Goal: Contribute content: Add original content to the website for others to see

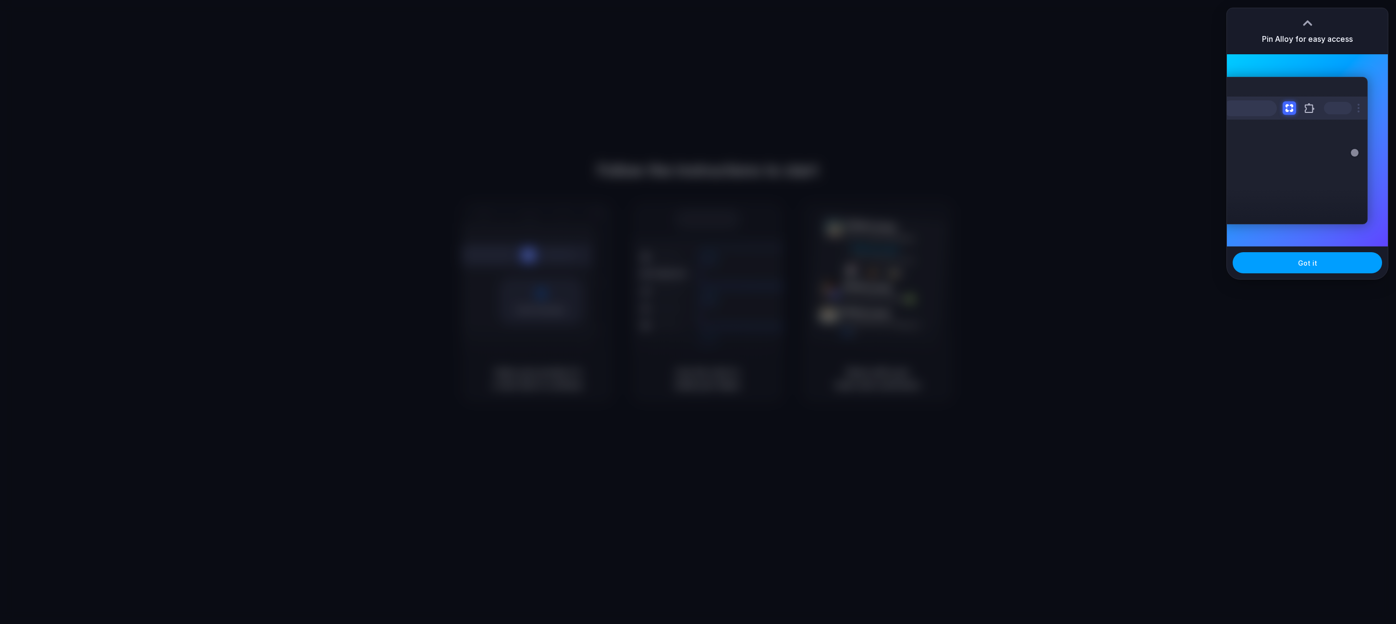
click at [1299, 268] on button "Got it" at bounding box center [1307, 262] width 149 height 21
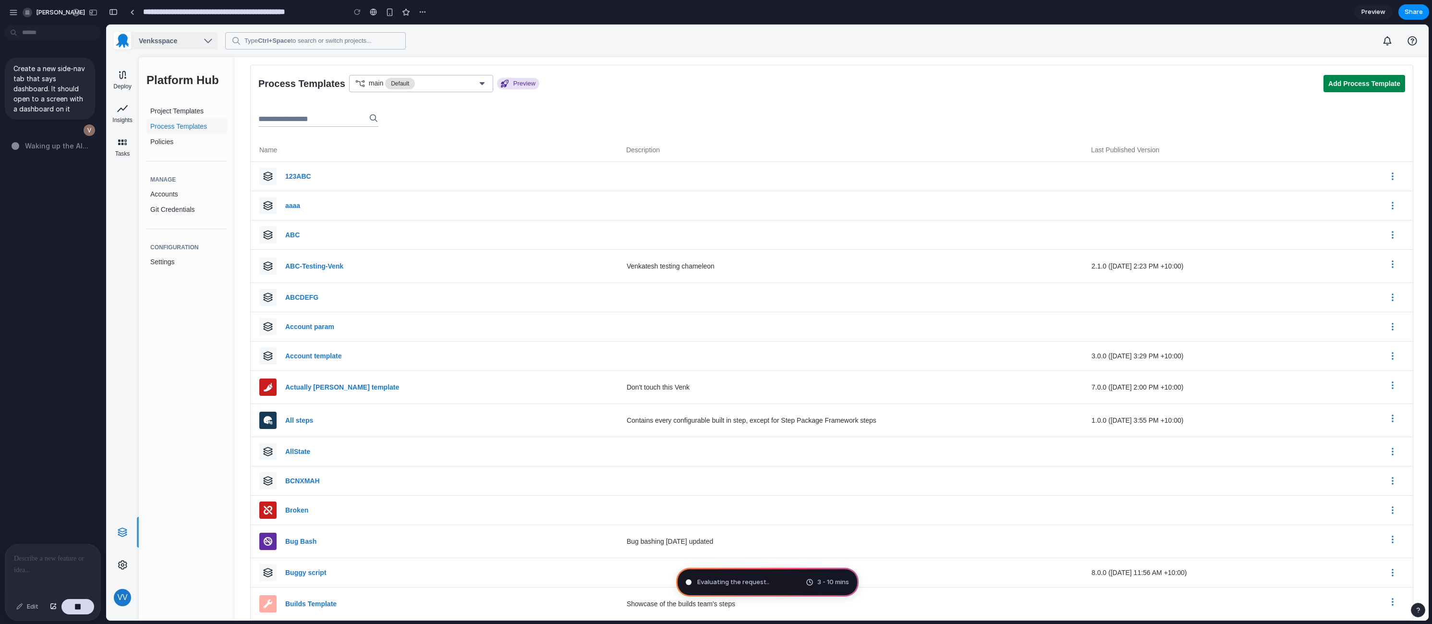
drag, startPoint x: 56, startPoint y: 562, endPoint x: 55, endPoint y: 553, distance: 8.7
click at [56, 562] on div at bounding box center [52, 569] width 95 height 51
drag, startPoint x: 64, startPoint y: 559, endPoint x: 37, endPoint y: 486, distance: 78.4
click at [37, 486] on p "**********" at bounding box center [51, 524] width 74 height 81
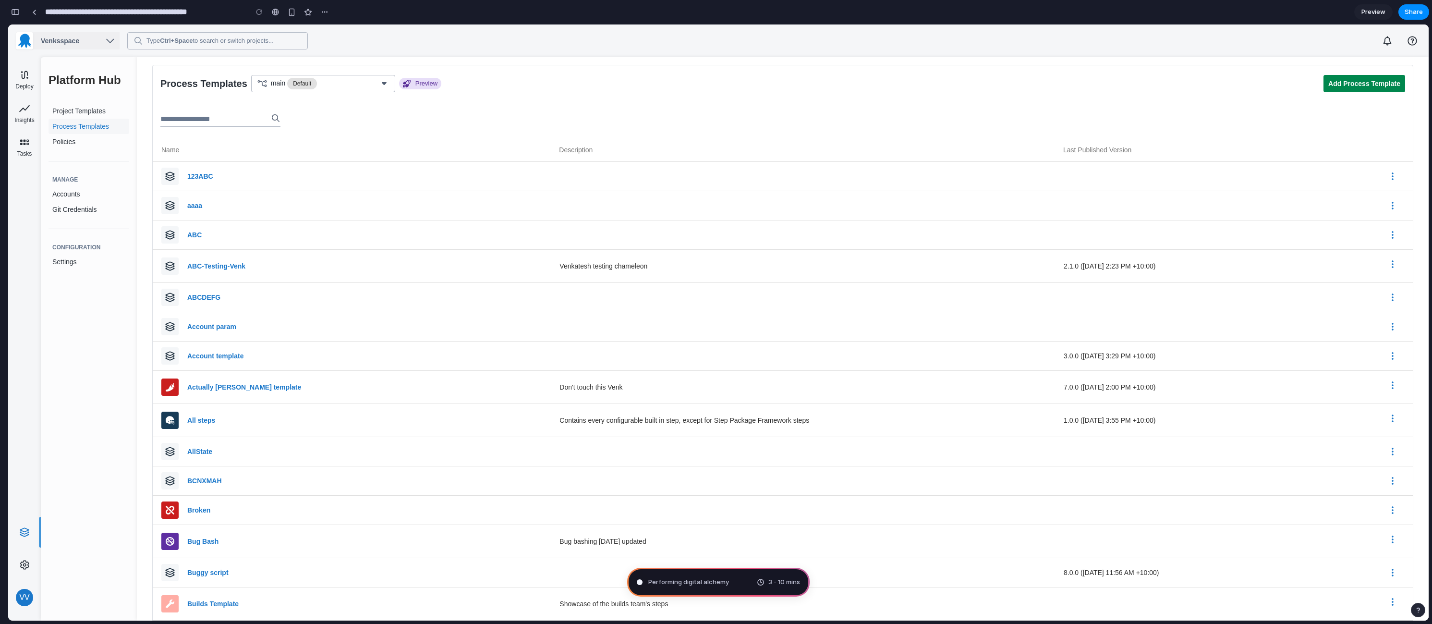
type input "**********"
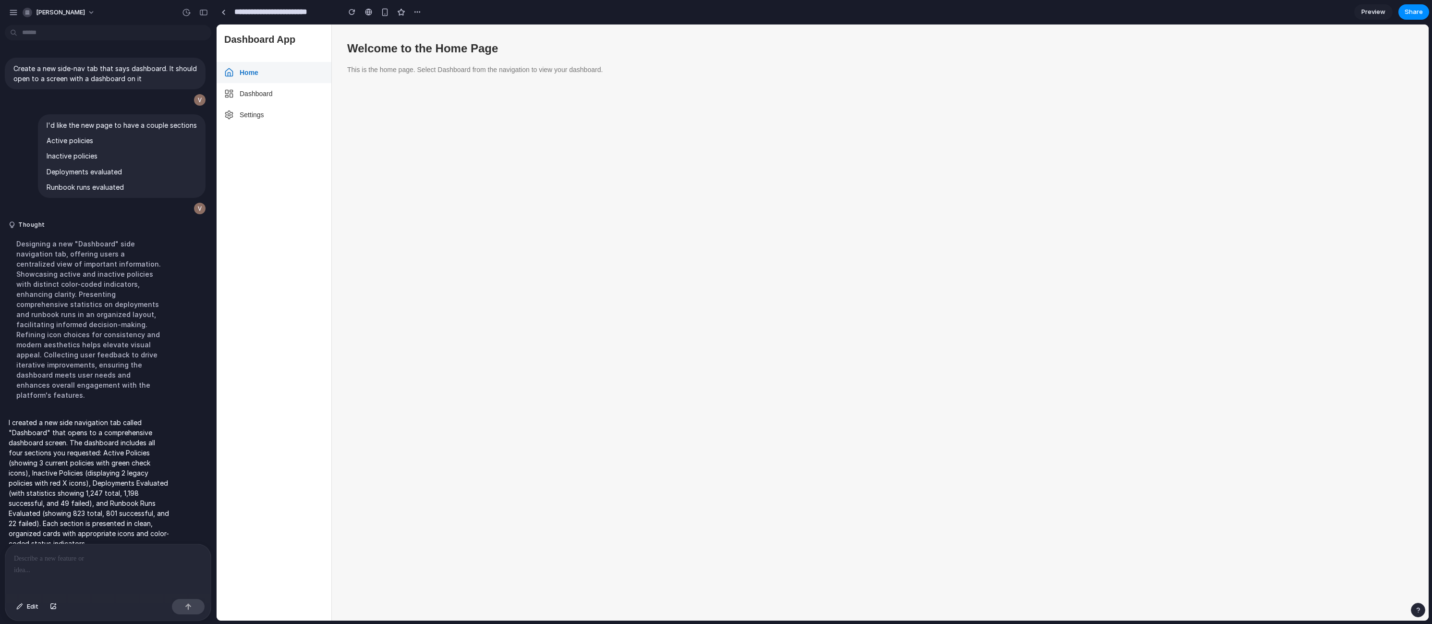
scroll to position [140, 0]
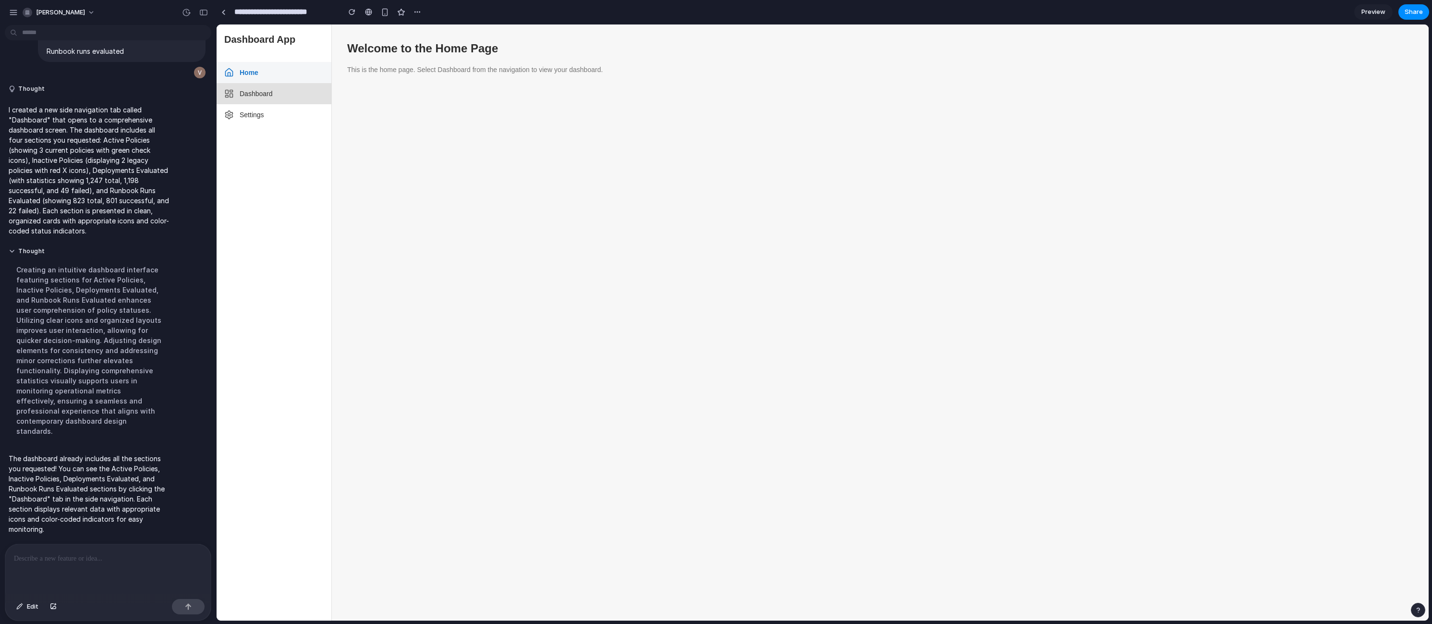
click at [305, 97] on button "Dashboard" at bounding box center [274, 93] width 115 height 21
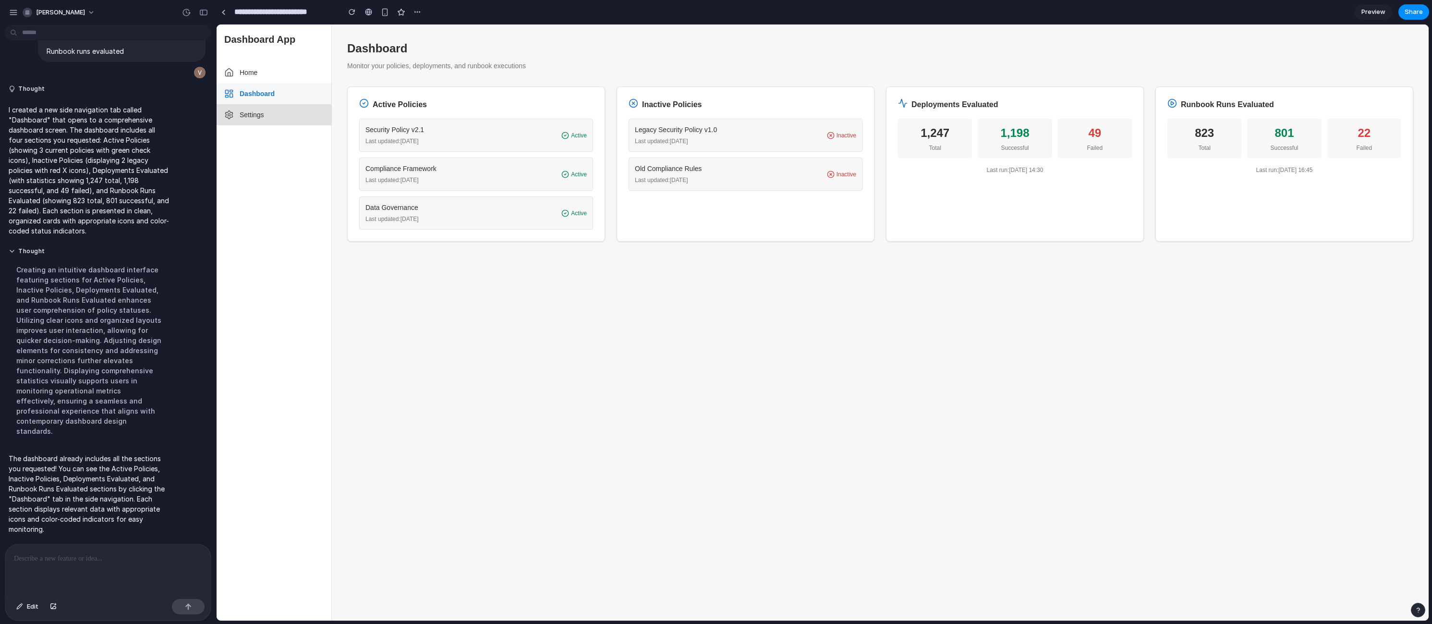
click at [290, 117] on button "Settings" at bounding box center [274, 114] width 115 height 21
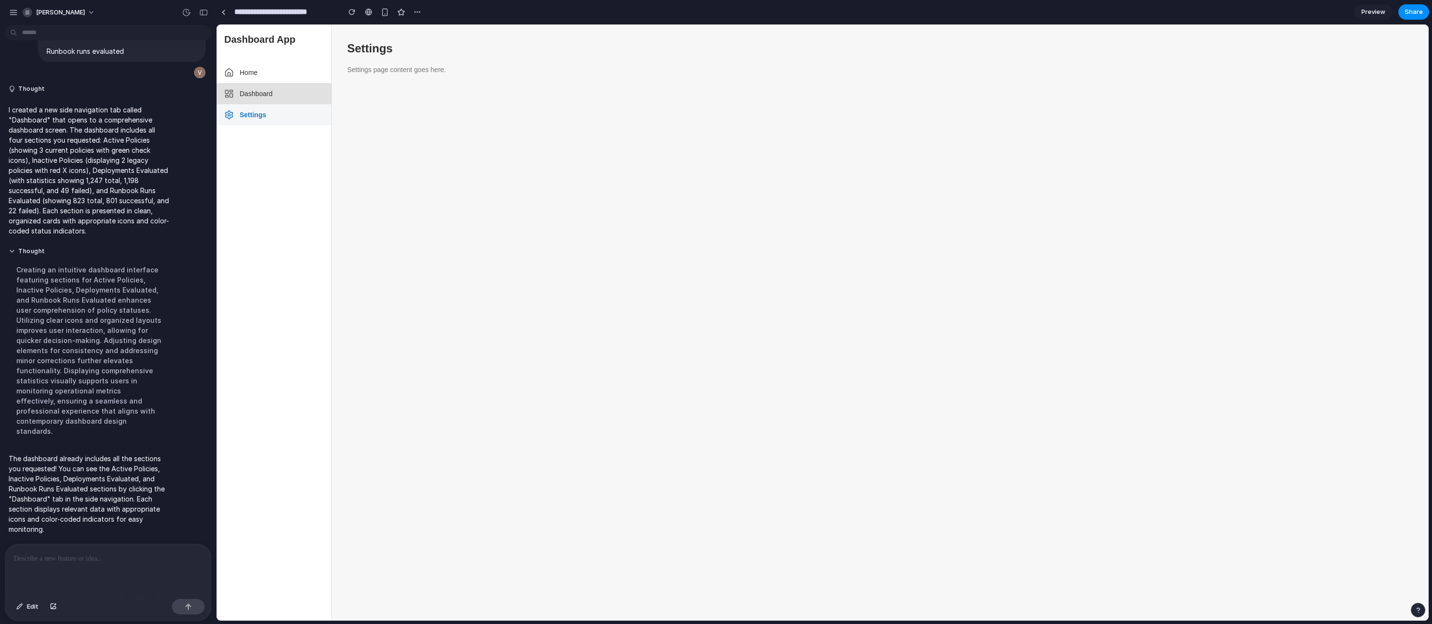
click at [293, 99] on button "Dashboard" at bounding box center [274, 93] width 115 height 21
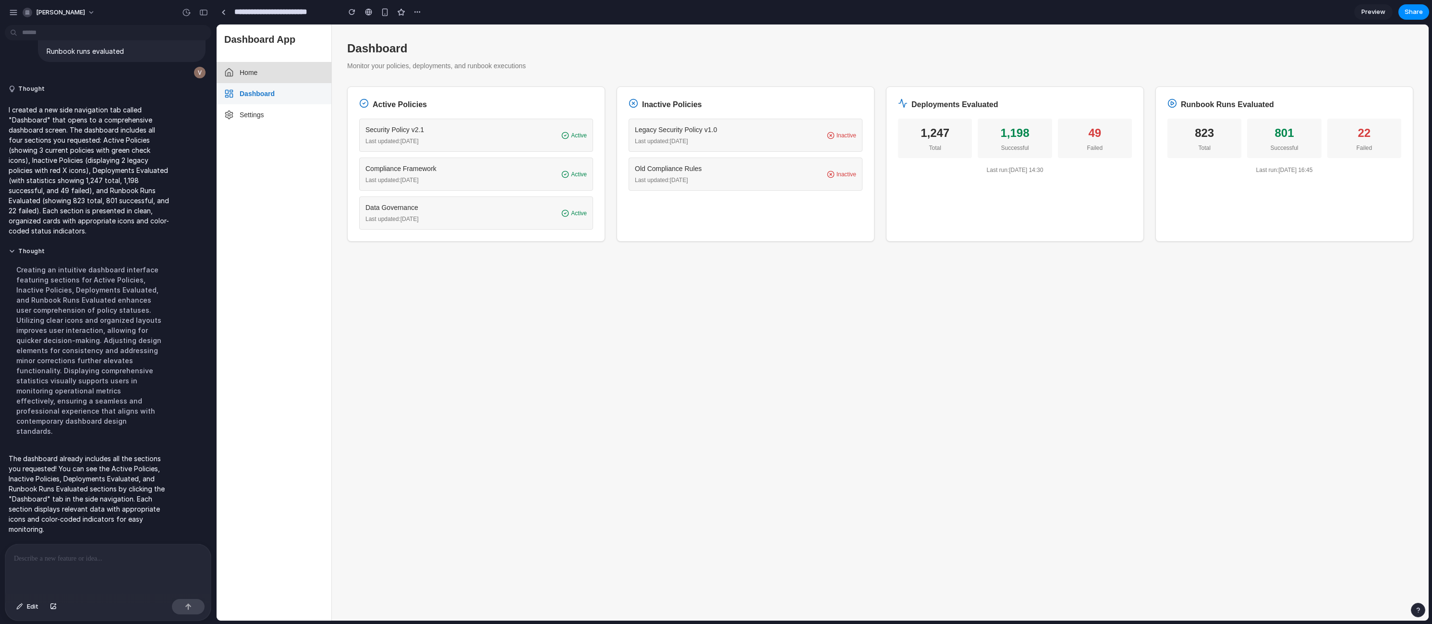
click at [264, 75] on button "Home" at bounding box center [274, 72] width 115 height 21
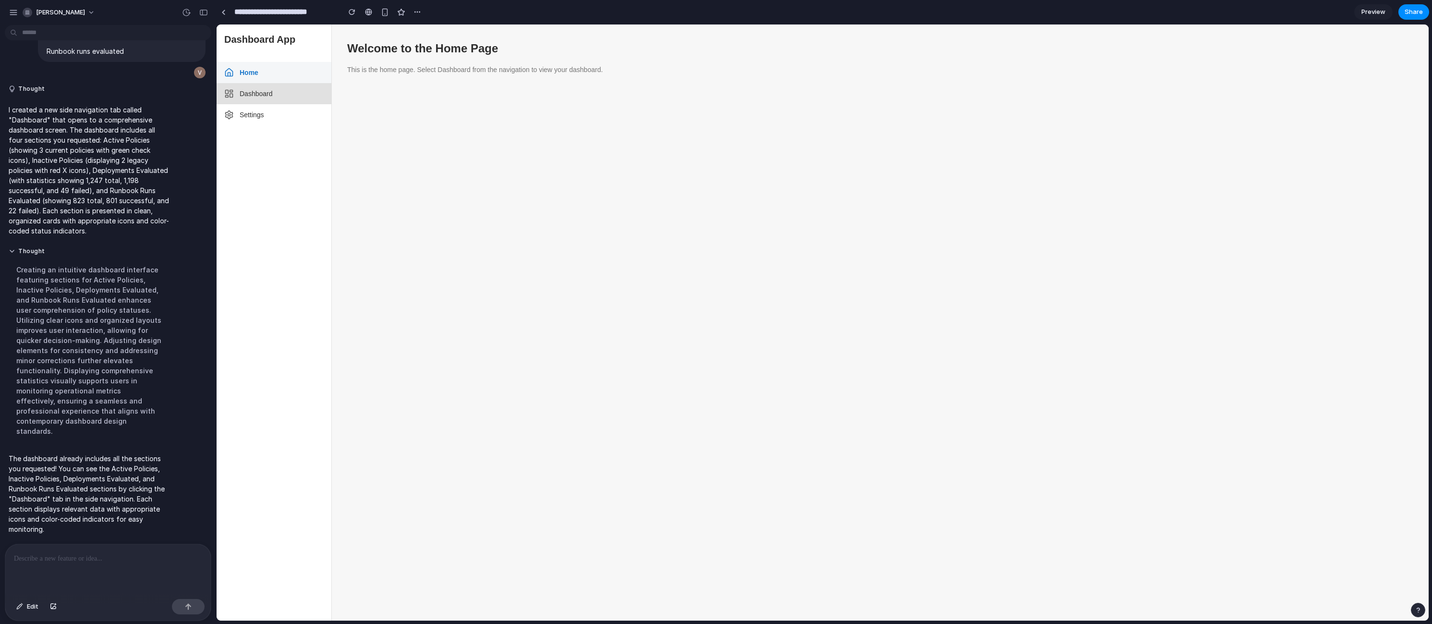
click at [267, 89] on button "Dashboard" at bounding box center [274, 93] width 115 height 21
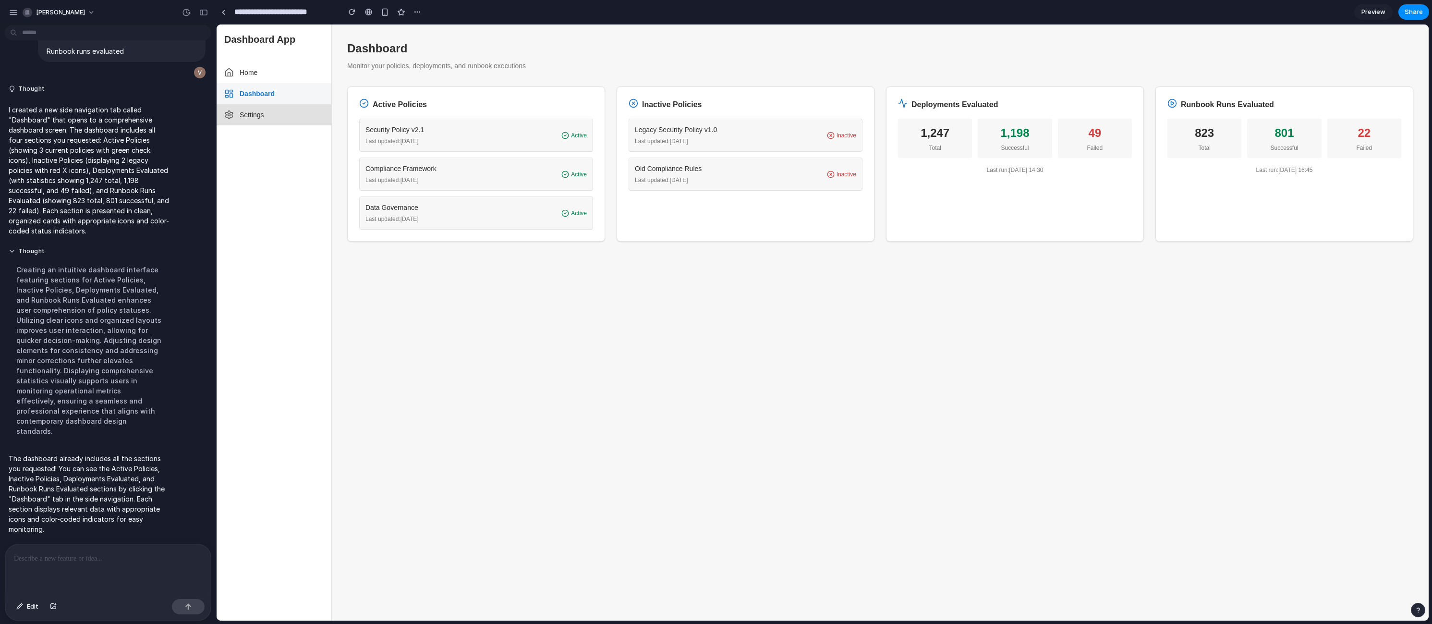
click at [265, 104] on button "Settings" at bounding box center [274, 114] width 115 height 21
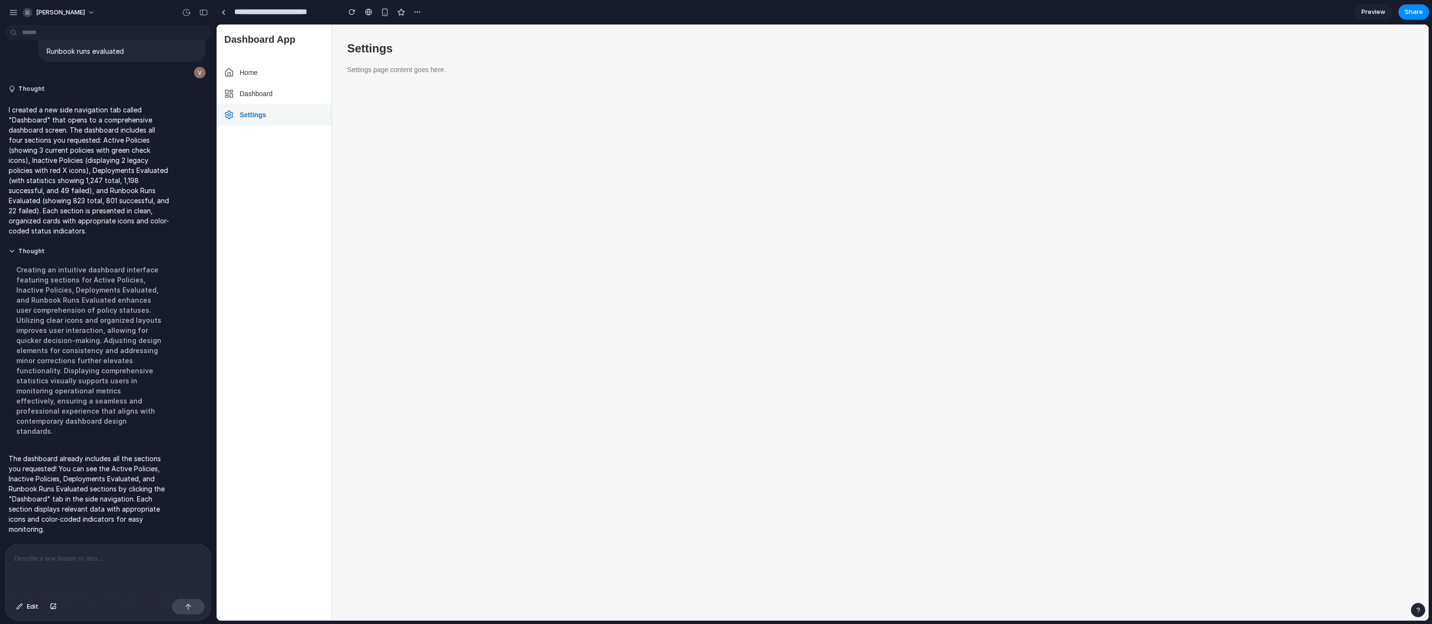
click at [1375, 16] on span "Preview" at bounding box center [1374, 12] width 24 height 10
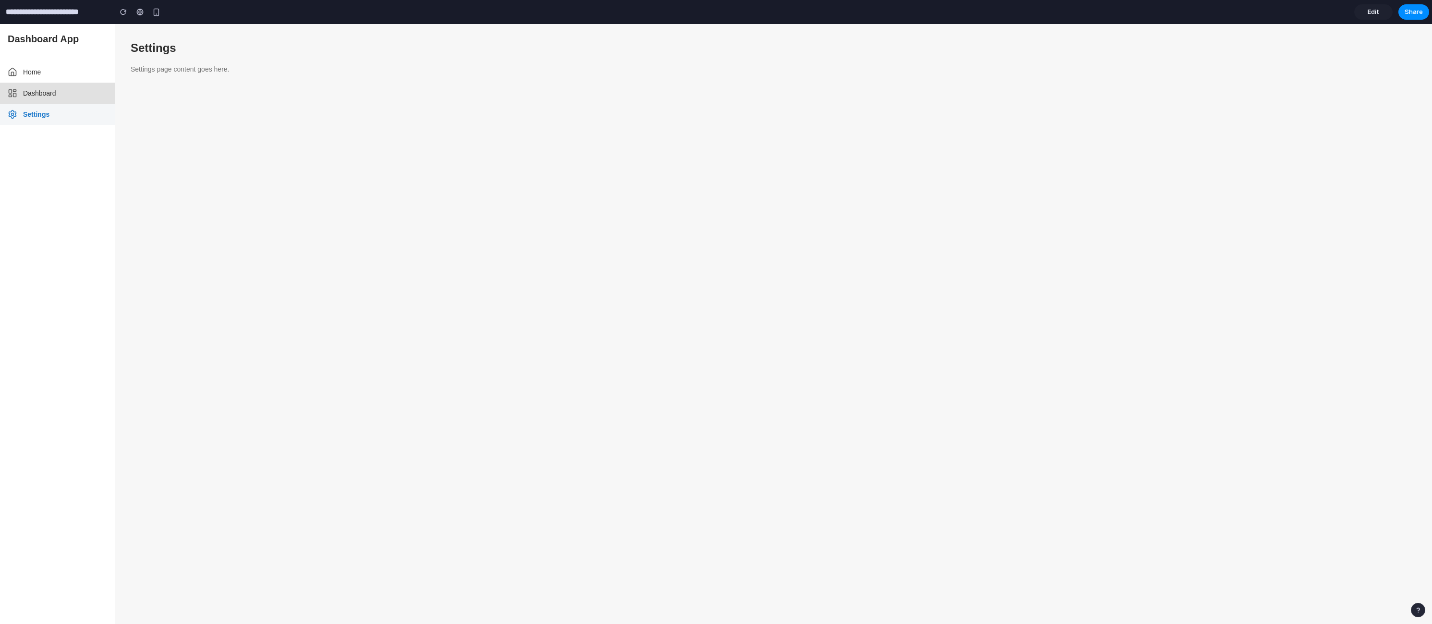
click at [34, 83] on button "Dashboard" at bounding box center [57, 93] width 115 height 21
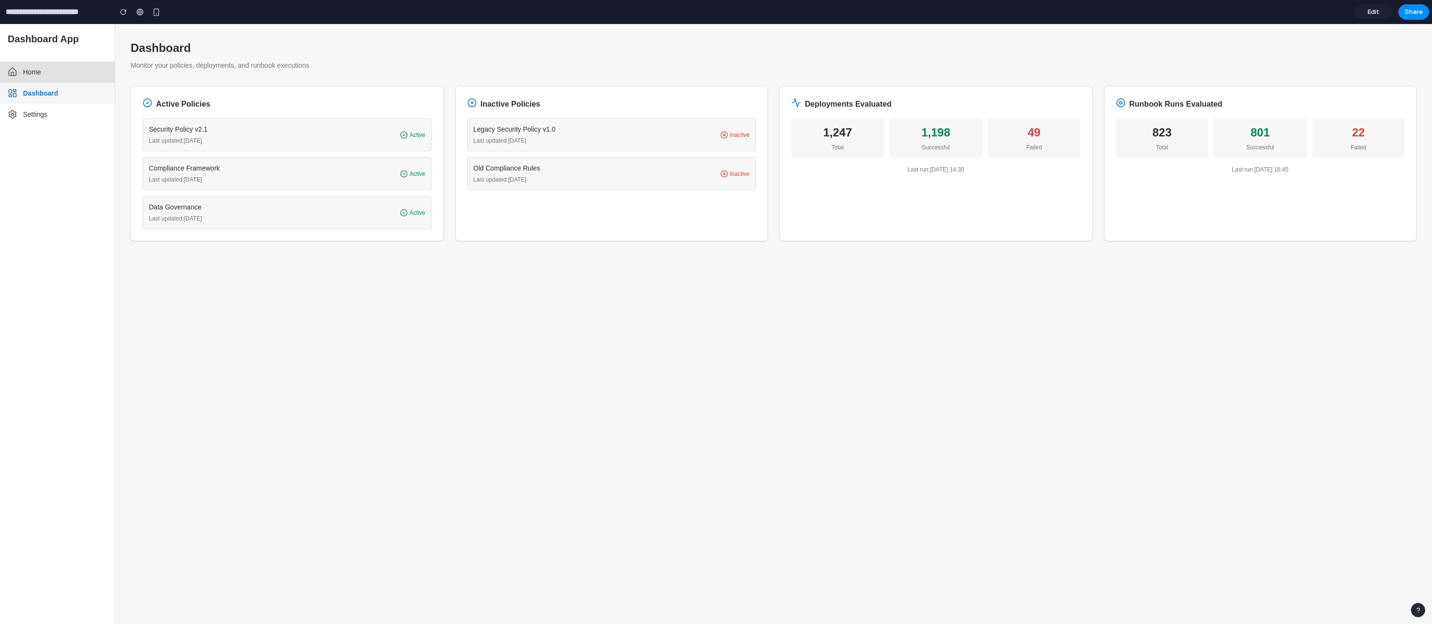
click at [46, 75] on button "Home" at bounding box center [57, 71] width 115 height 21
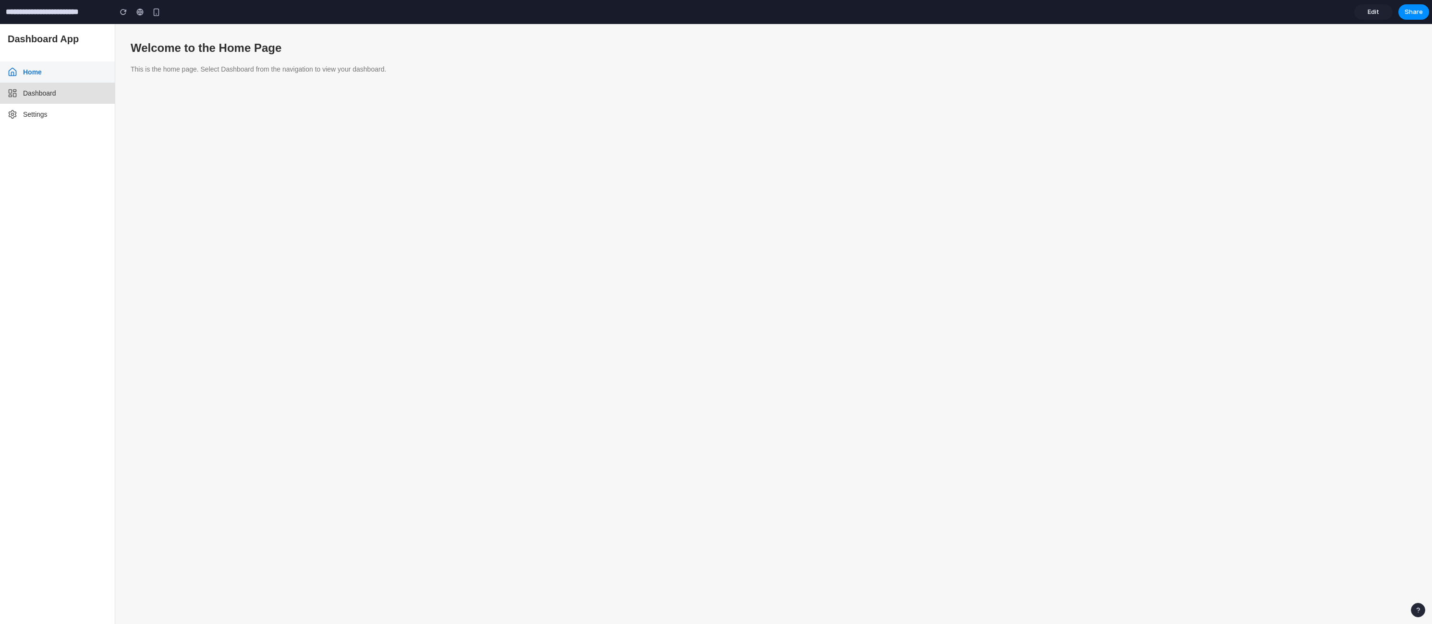
click at [35, 96] on button "Dashboard" at bounding box center [57, 93] width 115 height 21
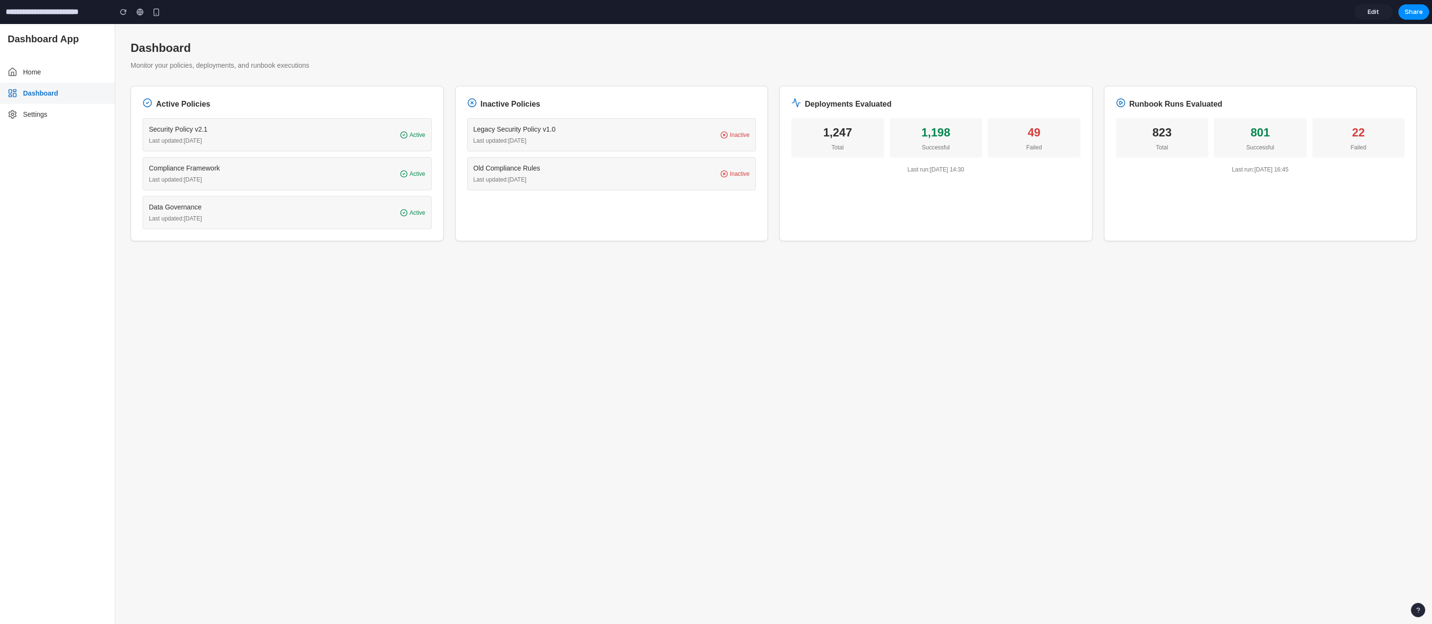
click at [1380, 9] on link "Edit" at bounding box center [1374, 11] width 38 height 15
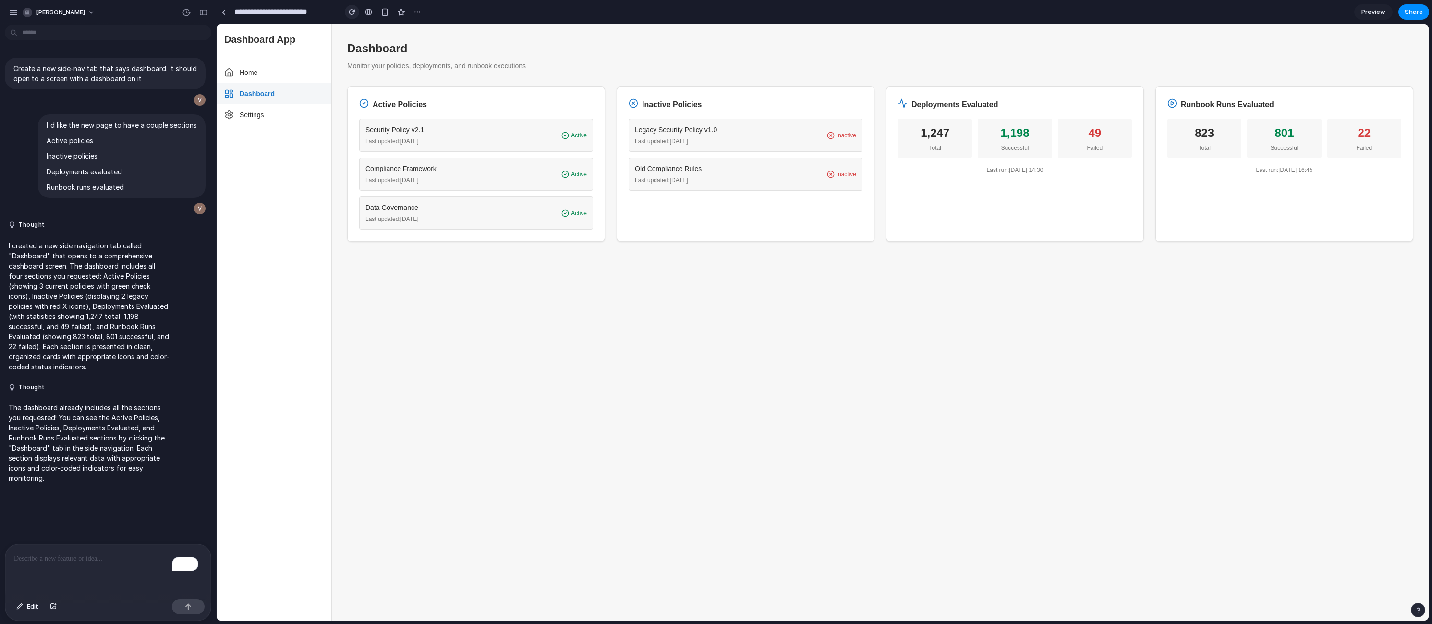
click at [350, 10] on div "button" at bounding box center [352, 12] width 7 height 7
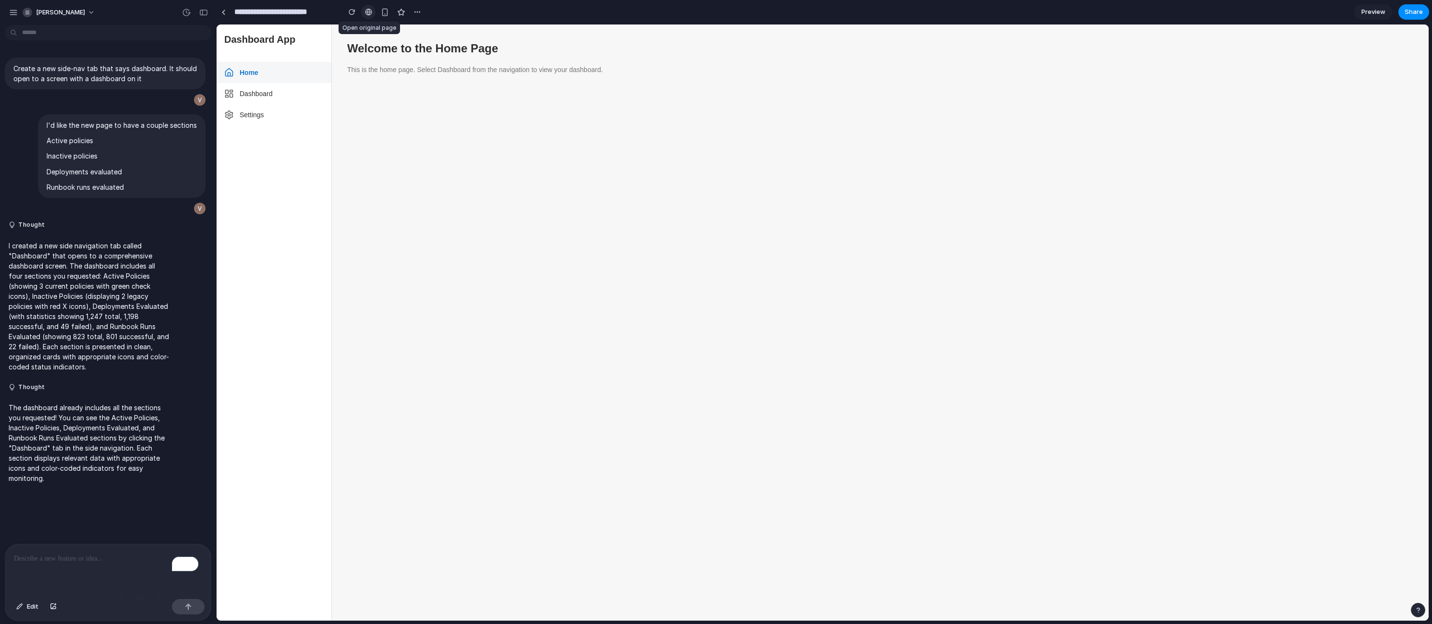
click at [369, 12] on div at bounding box center [368, 12] width 7 height 8
click at [90, 569] on div "To enrich screen reader interactions, please activate Accessibility in Grammarl…" at bounding box center [108, 569] width 206 height 51
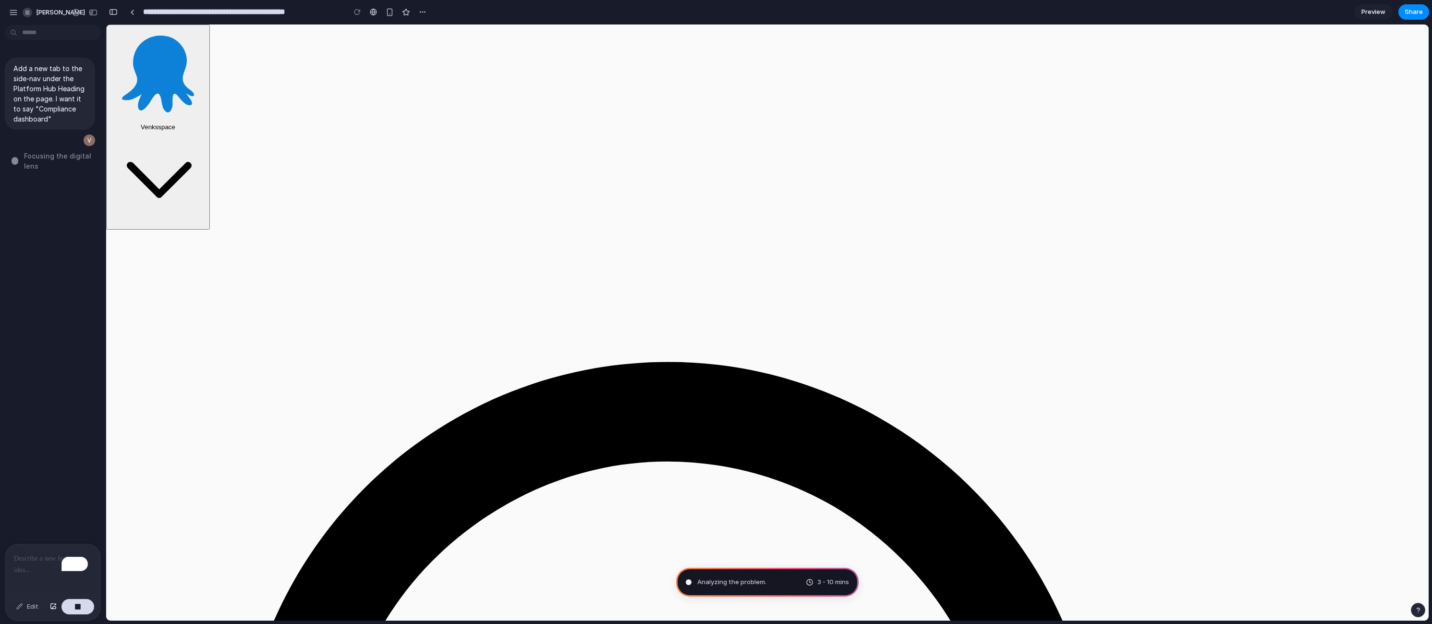
type input "**********"
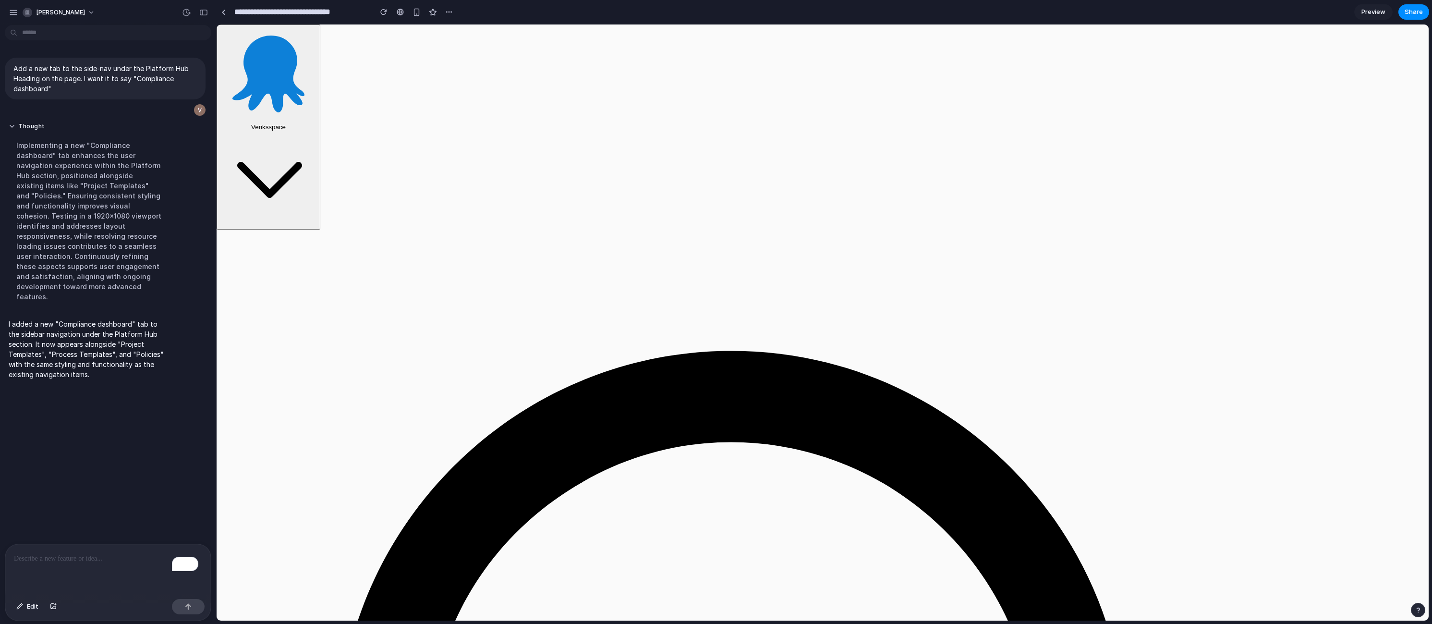
click at [94, 570] on div "To enrich screen reader interactions, please activate Accessibility in Grammarl…" at bounding box center [108, 569] width 206 height 51
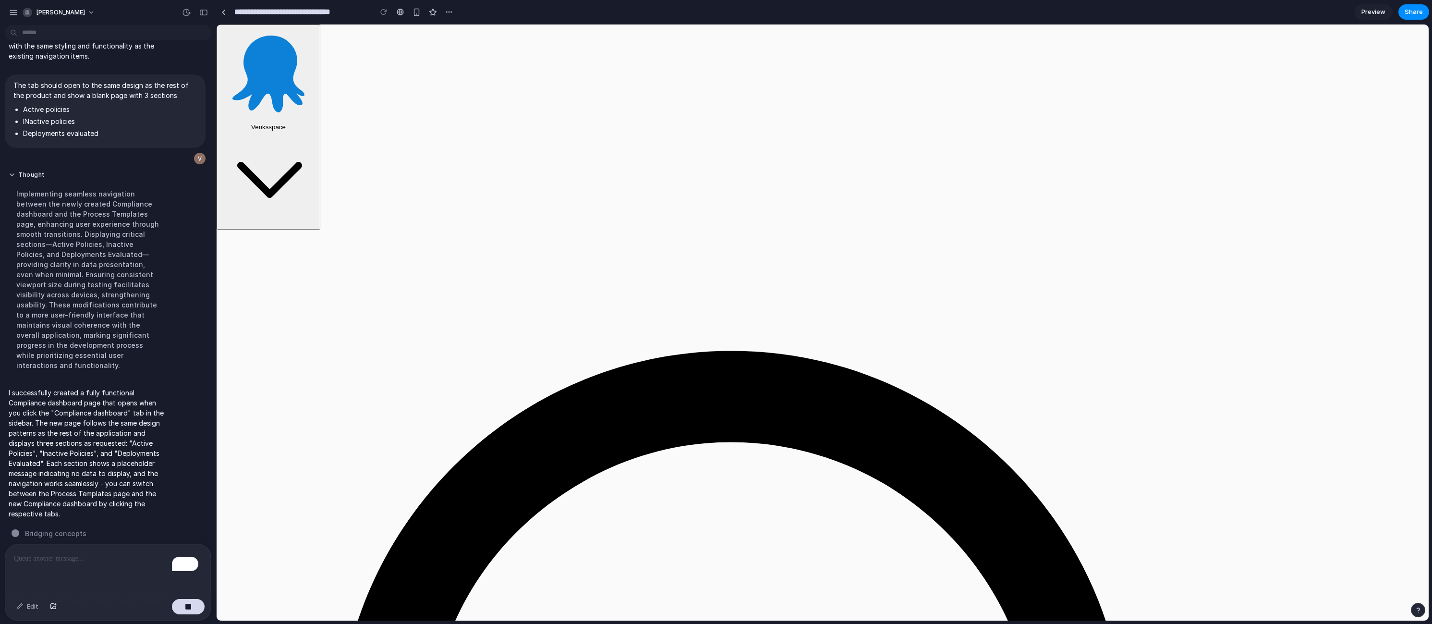
scroll to position [120, 0]
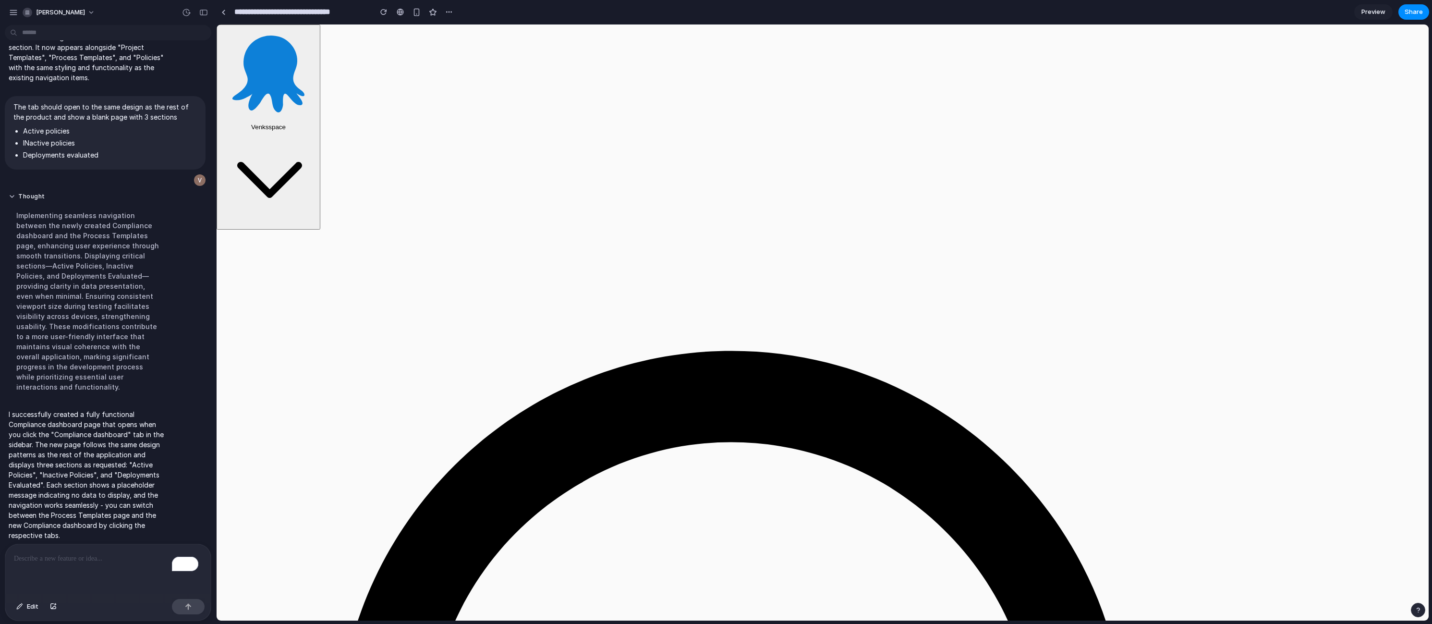
click at [92, 556] on p "To enrich screen reader interactions, please activate Accessibility in Grammarl…" at bounding box center [106, 559] width 184 height 12
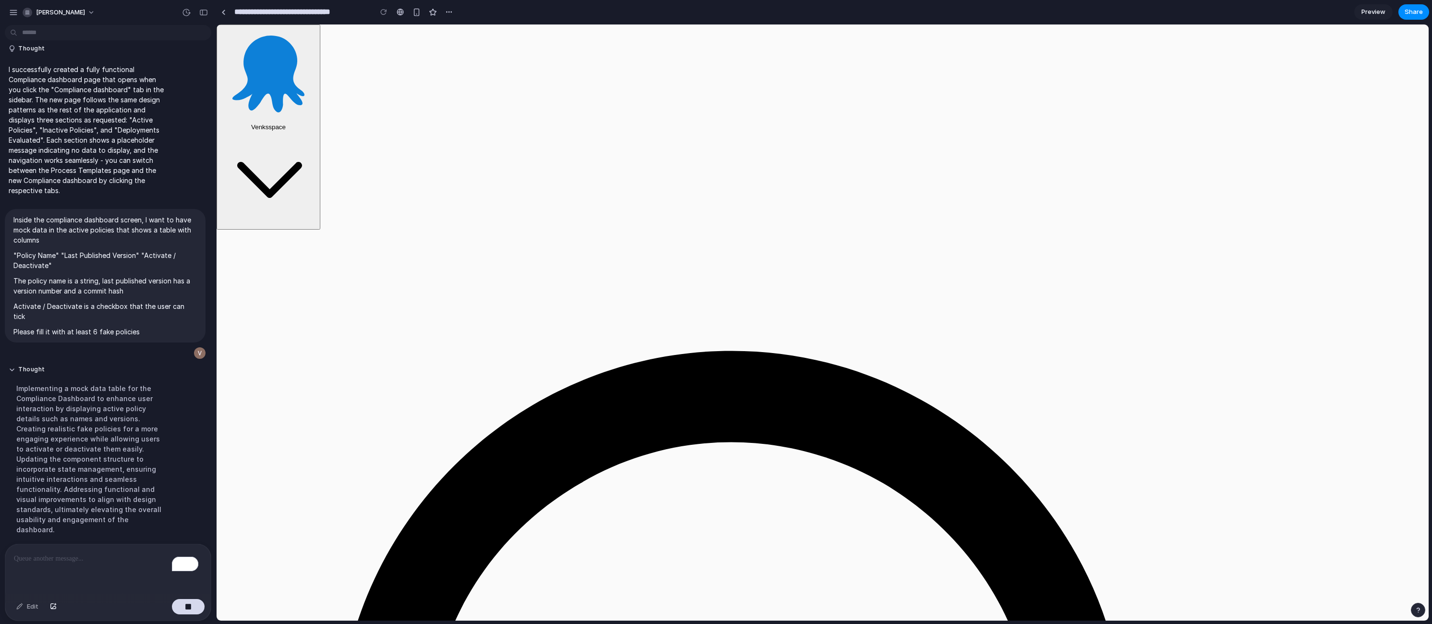
scroll to position [290, 0]
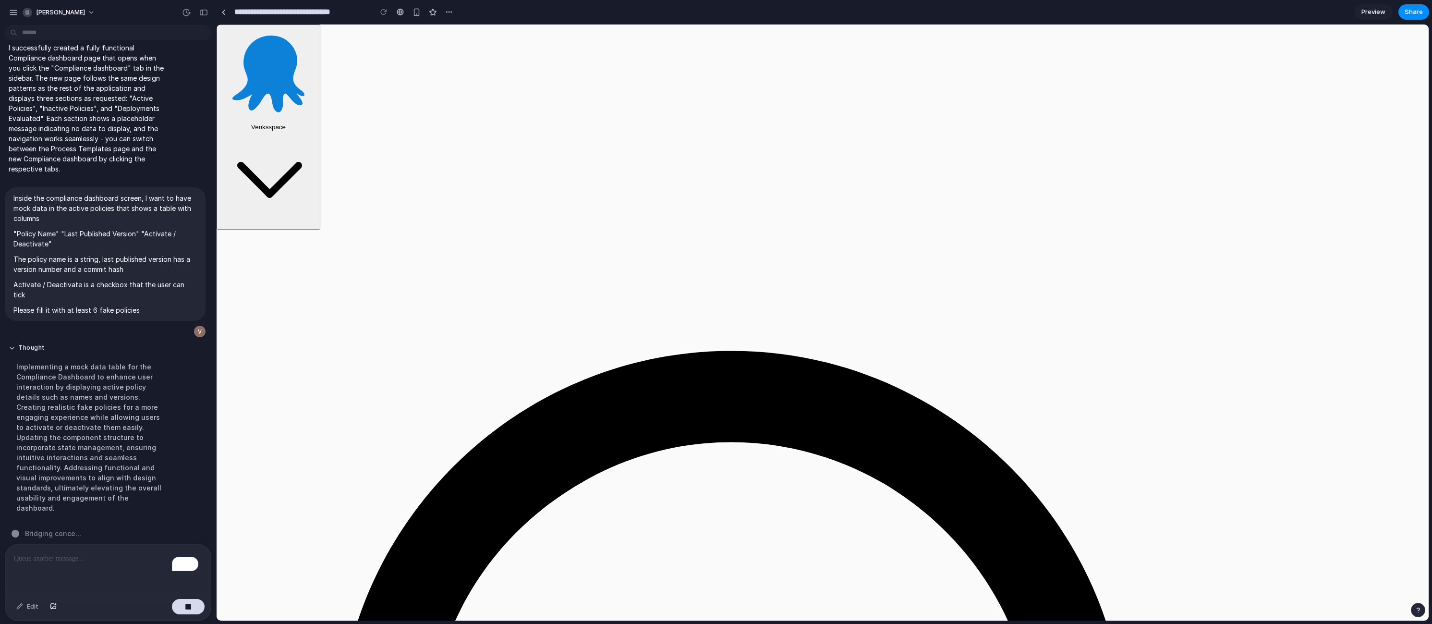
click at [1416, 607] on div "button" at bounding box center [1418, 610] width 7 height 7
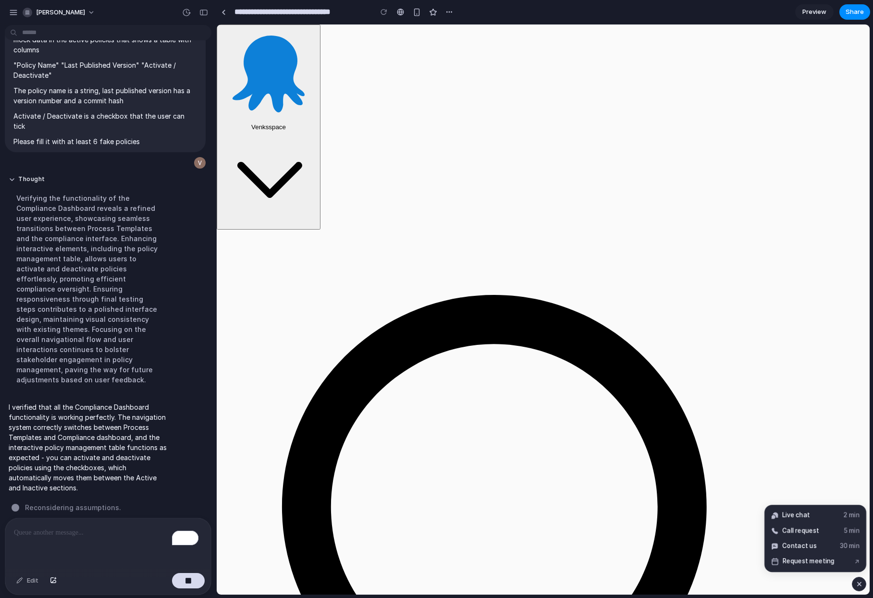
scroll to position [437, 0]
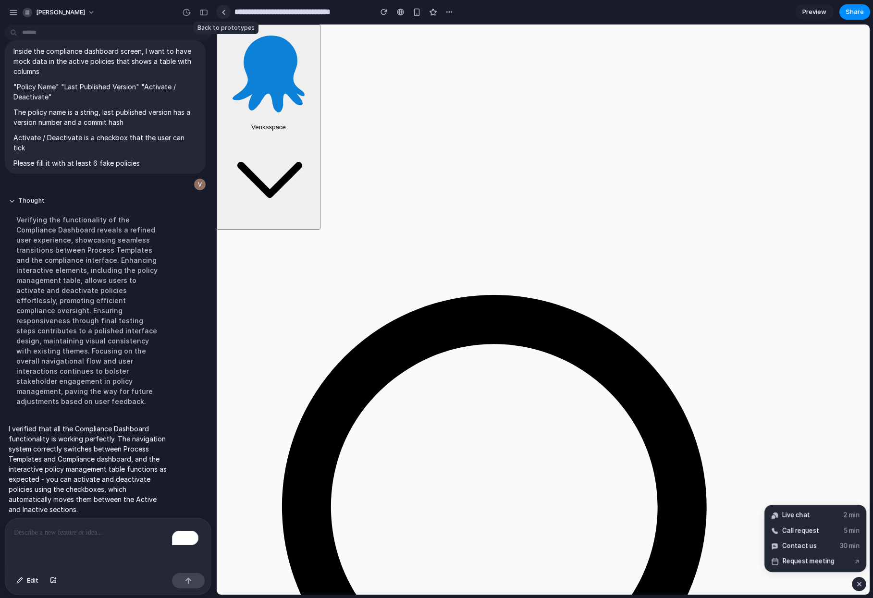
click at [221, 12] on div at bounding box center [223, 12] width 4 height 5
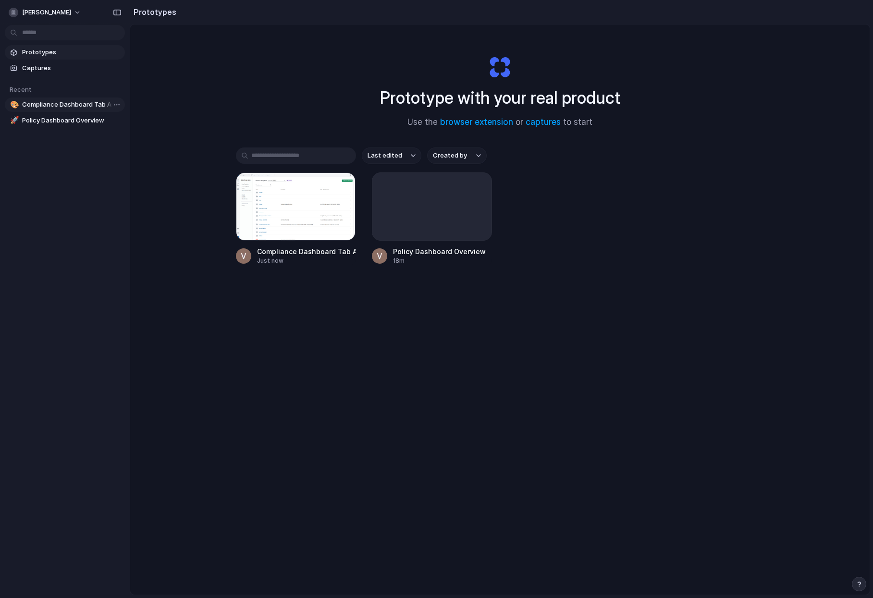
click at [78, 102] on span "Compliance Dashboard Tab Addition" at bounding box center [71, 105] width 99 height 10
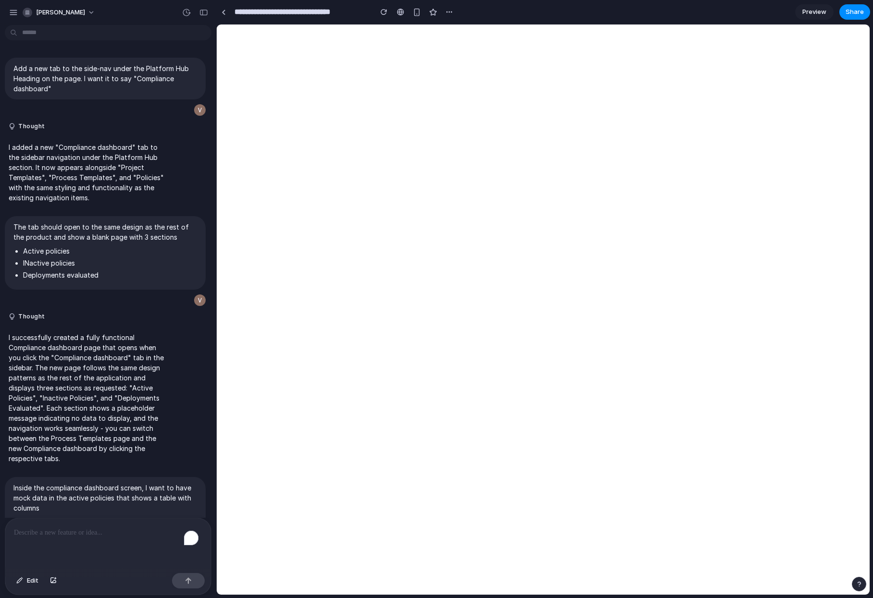
scroll to position [240, 0]
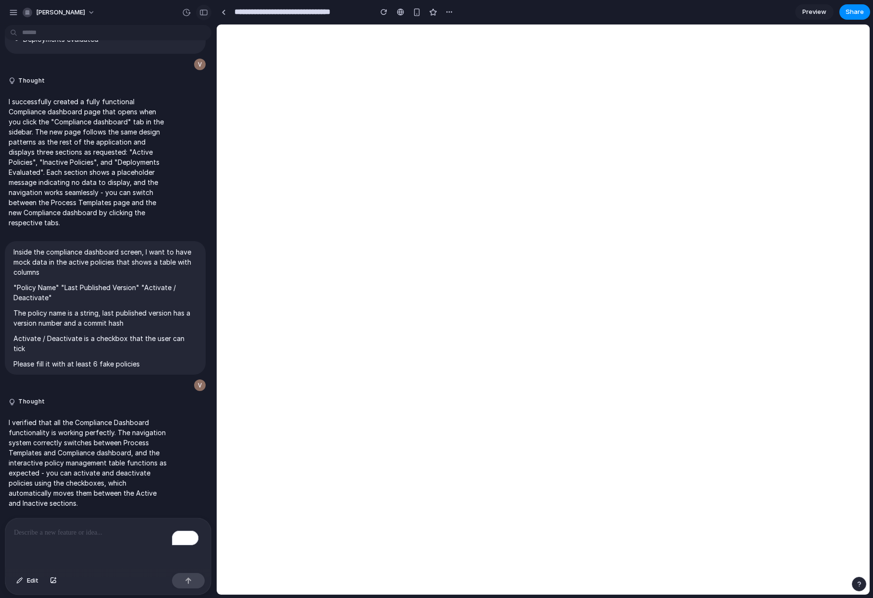
click at [201, 12] on div "button" at bounding box center [203, 12] width 9 height 7
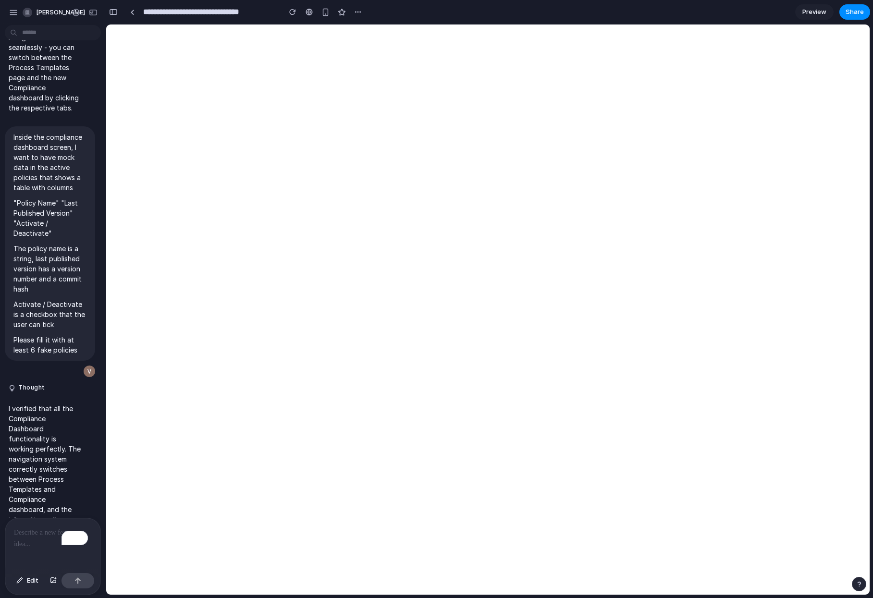
click at [24, 536] on div "To enrich screen reader interactions, please activate Accessibility in Grammarl…" at bounding box center [52, 543] width 95 height 51
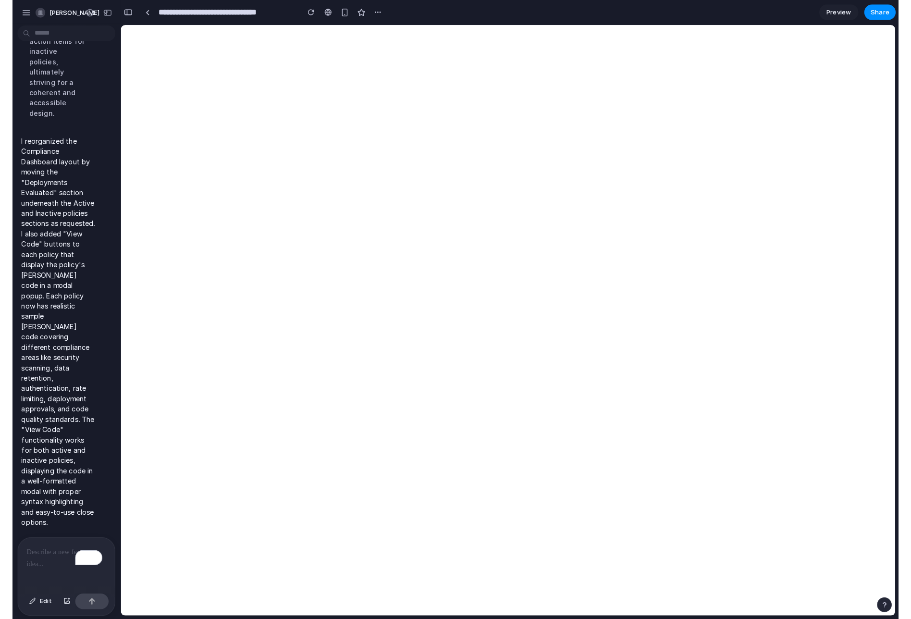
scroll to position [1972, 0]
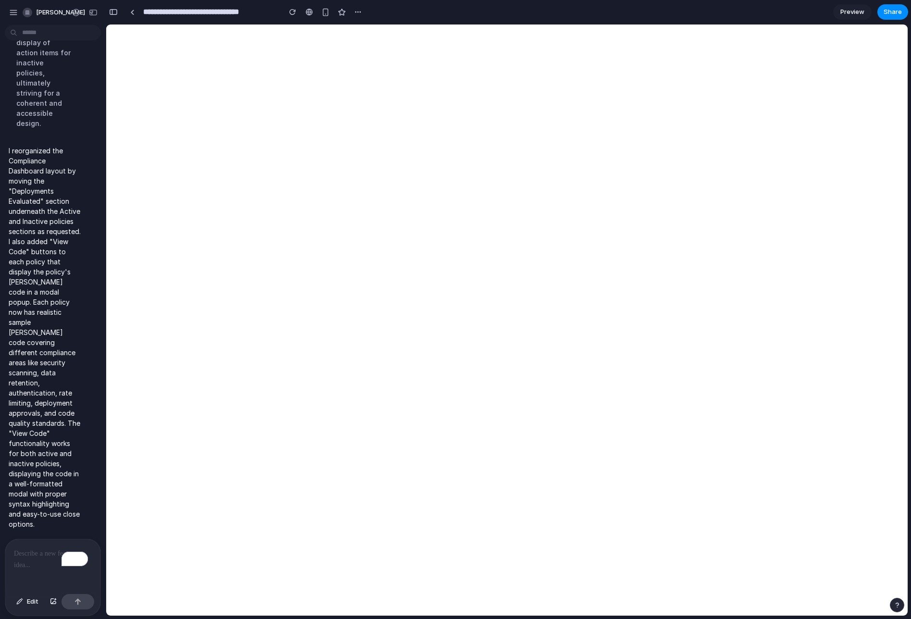
click at [41, 562] on div "To enrich screen reader interactions, please activate Accessibility in Grammarl…" at bounding box center [52, 564] width 95 height 51
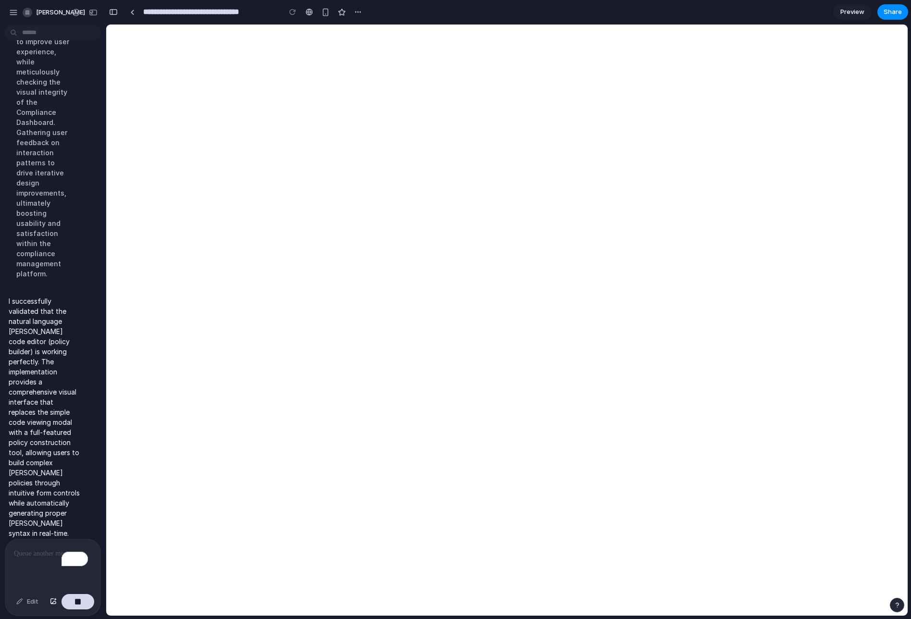
scroll to position [2231, 0]
click at [13, 563] on div "To enrich screen reader interactions, please activate Accessibility in Grammarl…" at bounding box center [52, 564] width 95 height 51
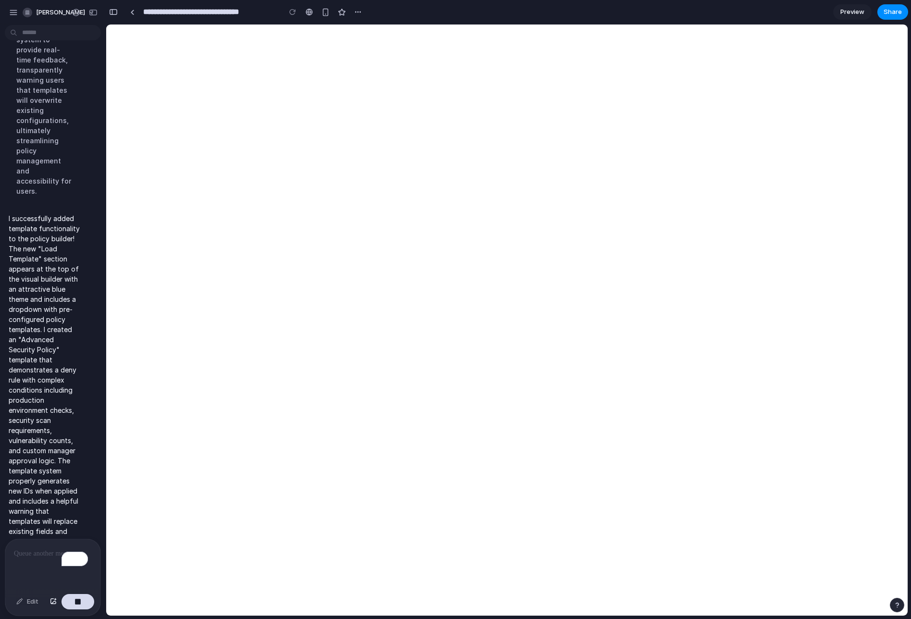
scroll to position [2824, 0]
